Goal: Find contact information: Find contact information

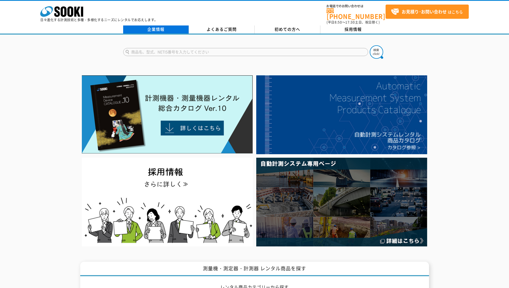
click at [157, 25] on link "企業情報" at bounding box center [156, 29] width 66 height 8
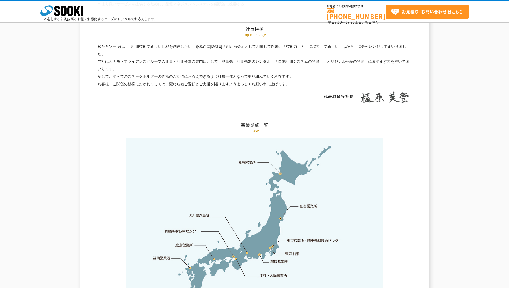
scroll to position [1052, 0]
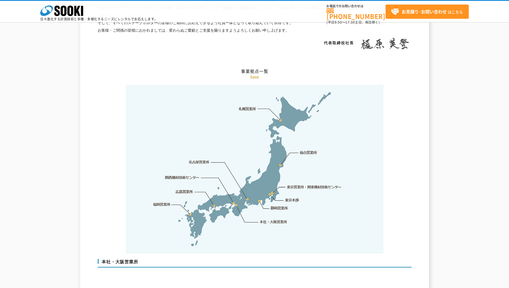
click at [276, 219] on link "本社・大阪営業所" at bounding box center [273, 221] width 28 height 5
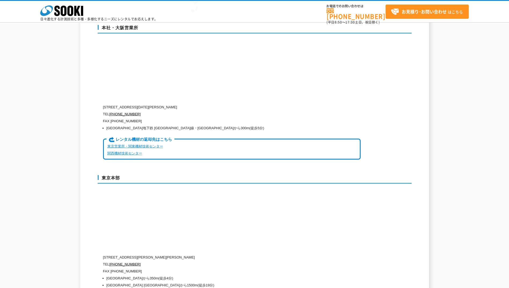
scroll to position [1295, 0]
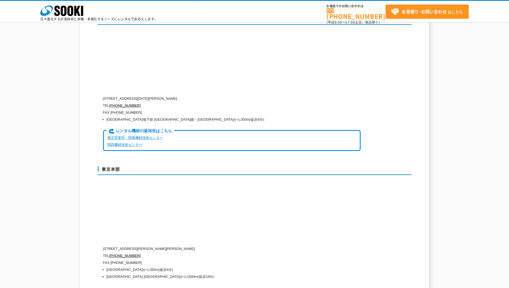
click at [111, 109] on p "FAX (06)6538-3660" at bounding box center [231, 112] width 257 height 7
drag, startPoint x: 110, startPoint y: 101, endPoint x: 147, endPoint y: 104, distance: 37.1
click at [147, 109] on p "FAX (06)6538-3660" at bounding box center [231, 112] width 257 height 7
copy p "(06)6538-3660"
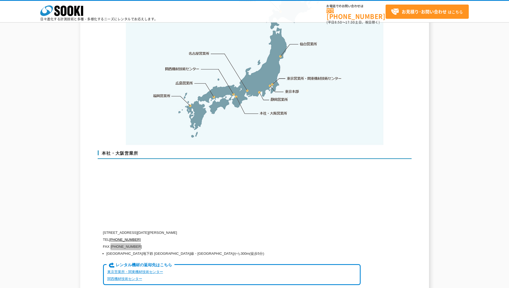
scroll to position [1053, 0]
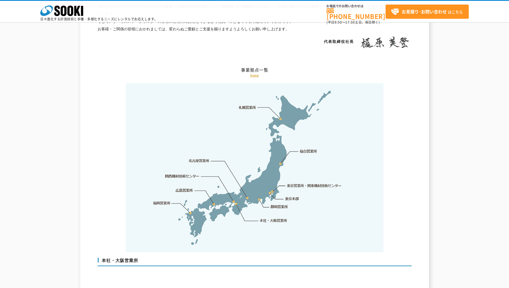
click at [190, 187] on link "広島営業所" at bounding box center [184, 189] width 17 height 5
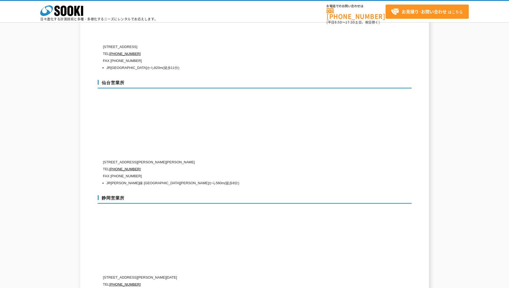
scroll to position [1673, 0]
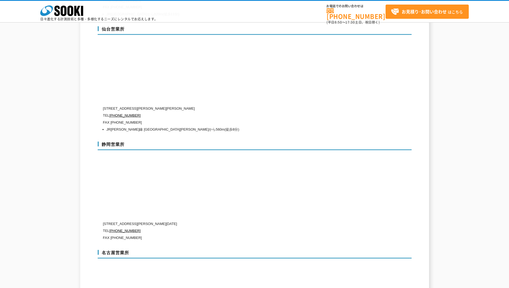
click at [111, 234] on p "FAX (054)903-9595" at bounding box center [231, 237] width 257 height 7
drag, startPoint x: 110, startPoint y: 227, endPoint x: 147, endPoint y: 227, distance: 36.7
click at [147, 234] on p "FAX (054)903-9595" at bounding box center [231, 237] width 257 height 7
copy p "(054)903-9595"
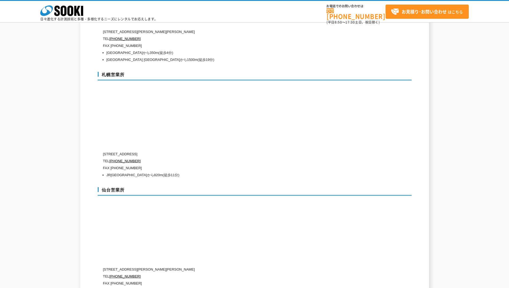
click at [69, 17] on p "日々進化する計測技術と多種・多様化するニーズにレンタルでお応えします。" at bounding box center [98, 18] width 117 height 3
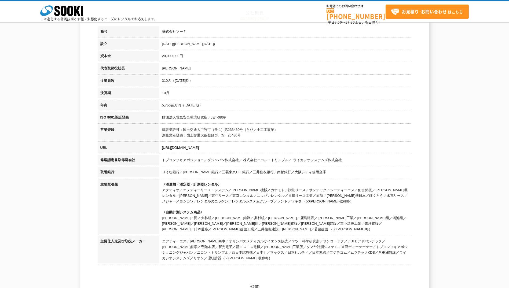
scroll to position [0, 0]
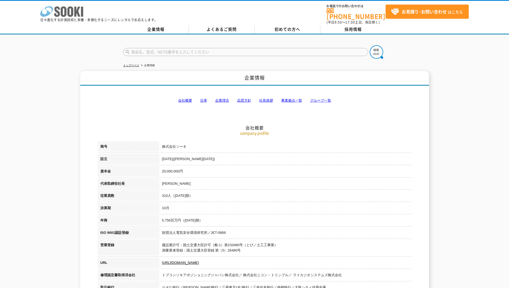
click at [76, 11] on polygon at bounding box center [77, 12] width 6 height 10
